Goal: Find specific page/section: Find specific page/section

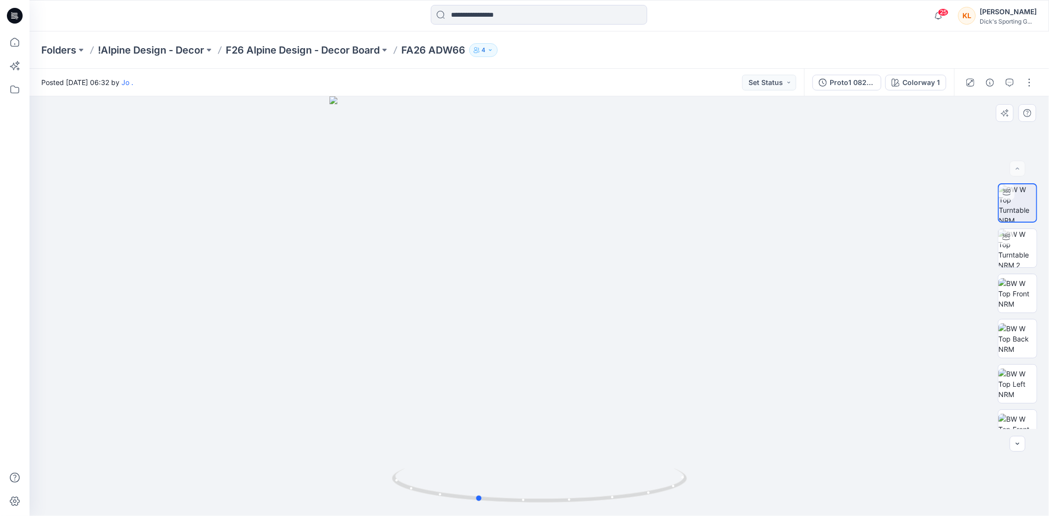
drag, startPoint x: 597, startPoint y: 267, endPoint x: 500, endPoint y: 283, distance: 98.1
click at [500, 283] on div at bounding box center [538, 306] width 1019 height 420
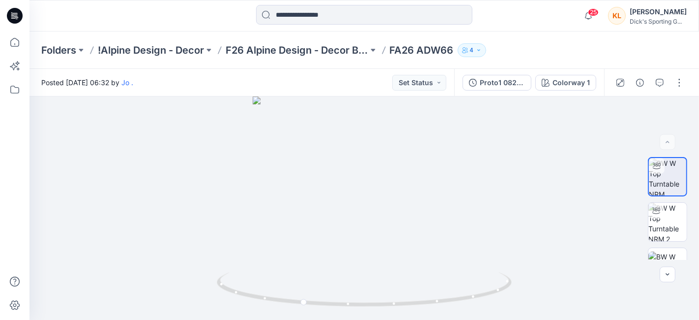
click at [322, 58] on div "Folders !Alpine Design - Decor F26 Alpine Design - Decor Board FA26 ADW66 4" at bounding box center [364, 49] width 670 height 37
click at [322, 50] on p "F26 Alpine Design - Decor Board" at bounding box center [297, 50] width 143 height 14
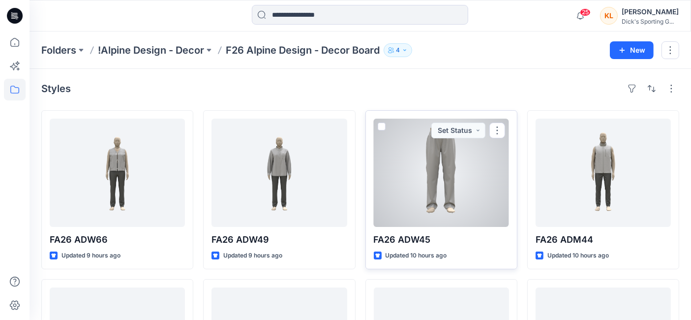
click at [452, 179] on div at bounding box center [441, 172] width 135 height 108
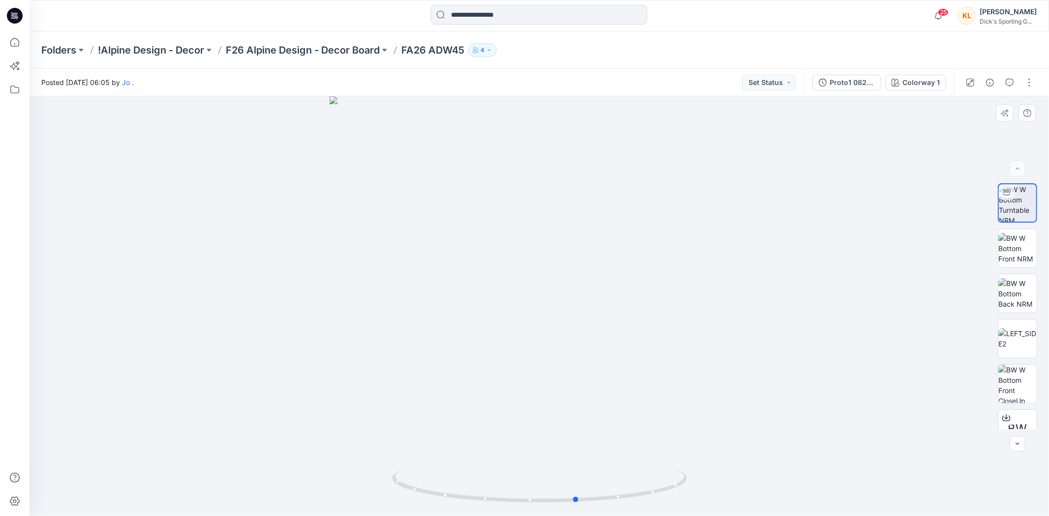
drag, startPoint x: 482, startPoint y: 244, endPoint x: 519, endPoint y: 275, distance: 48.2
click at [519, 275] on div at bounding box center [538, 306] width 1019 height 420
drag, startPoint x: 619, startPoint y: 271, endPoint x: 323, endPoint y: 295, distance: 296.9
click at [323, 295] on div at bounding box center [538, 306] width 1019 height 420
drag, startPoint x: 603, startPoint y: 276, endPoint x: 568, endPoint y: 283, distance: 35.1
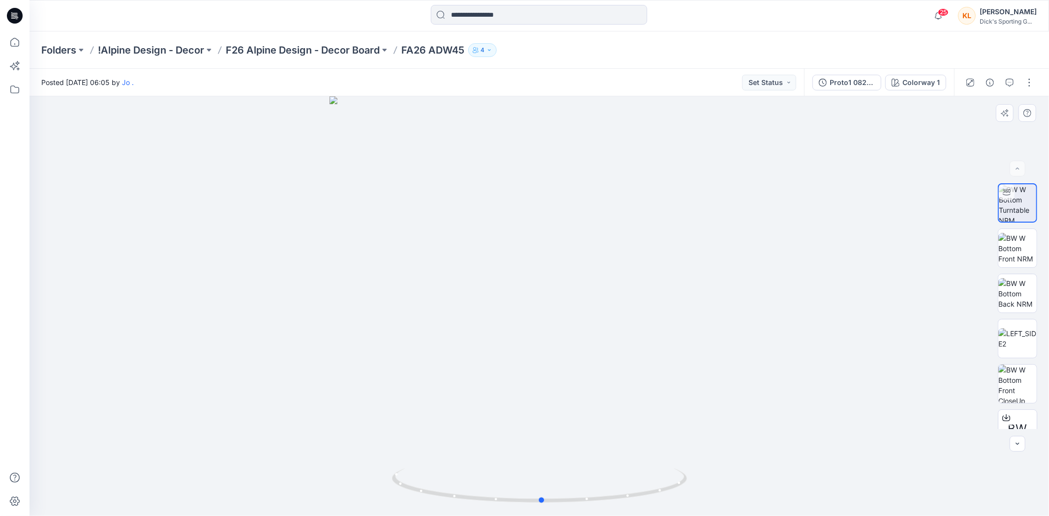
click at [568, 283] on div at bounding box center [538, 306] width 1019 height 420
click at [1006, 239] on img at bounding box center [1017, 248] width 38 height 31
click at [1017, 290] on img at bounding box center [1017, 293] width 38 height 31
click at [1019, 328] on img at bounding box center [1017, 338] width 38 height 21
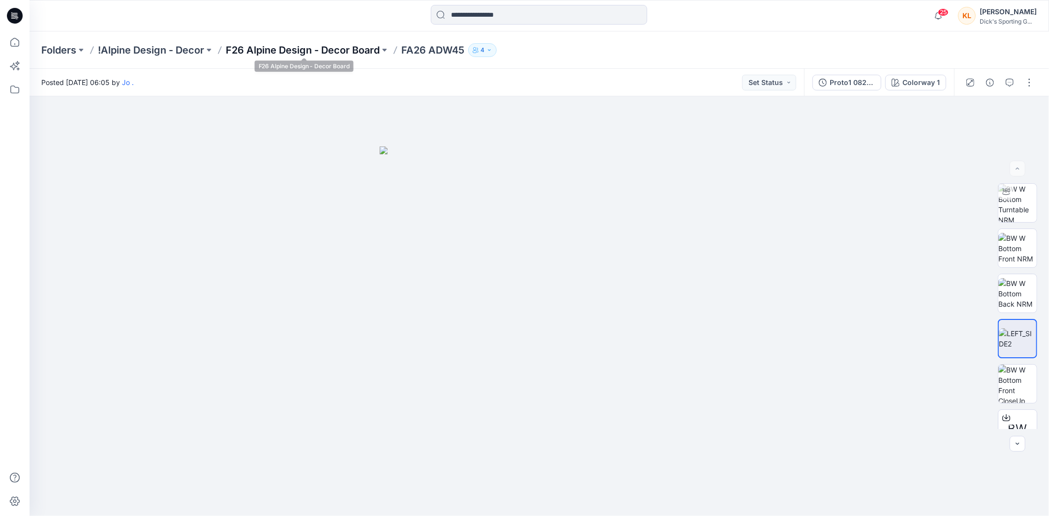
click at [365, 49] on p "F26 Alpine Design - Decor Board" at bounding box center [303, 50] width 154 height 14
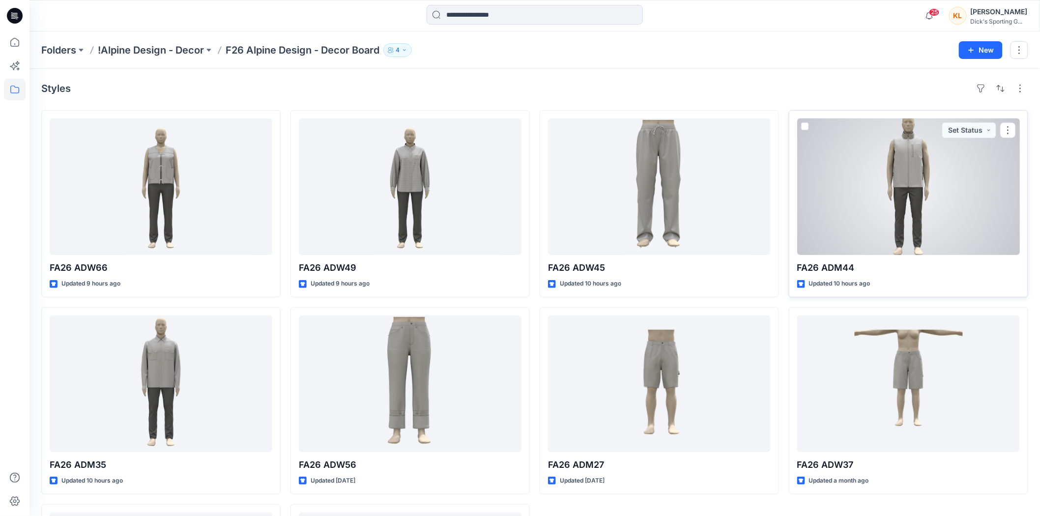
click at [879, 208] on div at bounding box center [908, 186] width 223 height 137
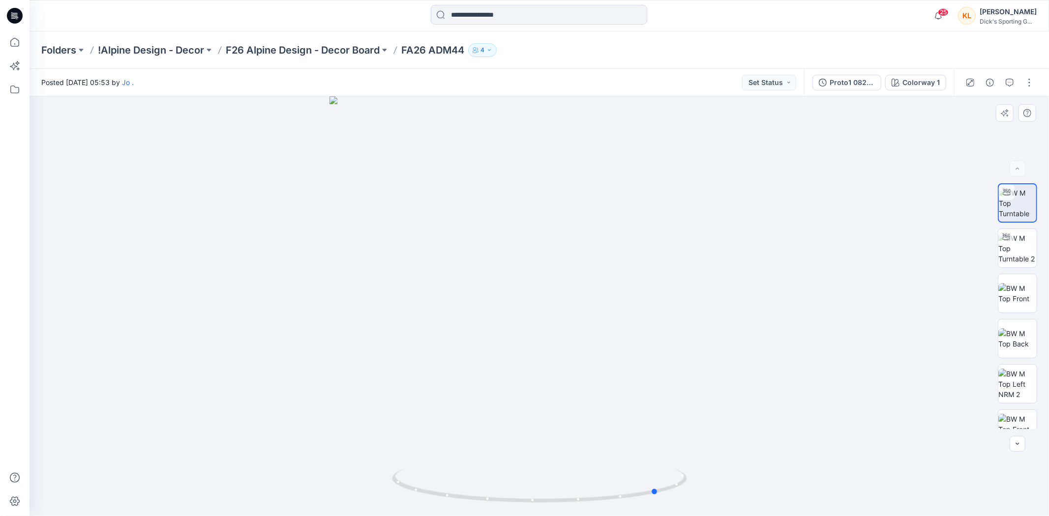
drag, startPoint x: 587, startPoint y: 287, endPoint x: 706, endPoint y: 300, distance: 120.3
click at [706, 300] on div at bounding box center [538, 306] width 1019 height 420
drag, startPoint x: 649, startPoint y: 264, endPoint x: 530, endPoint y: 263, distance: 119.5
click at [530, 263] on div at bounding box center [538, 306] width 1019 height 420
click at [323, 45] on p "F26 Alpine Design - Decor Board" at bounding box center [303, 50] width 154 height 14
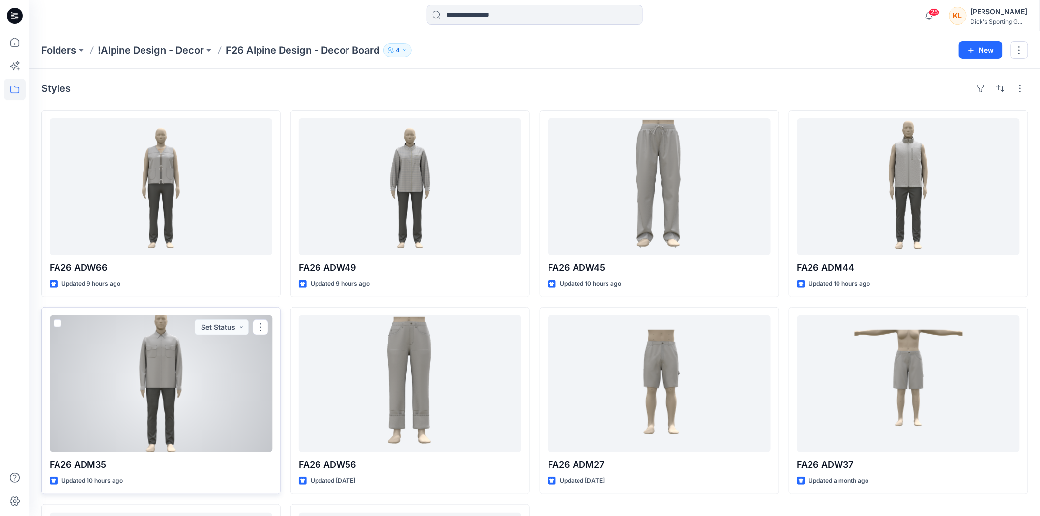
click at [212, 387] on div at bounding box center [161, 384] width 223 height 137
